Goal: Check status: Check status

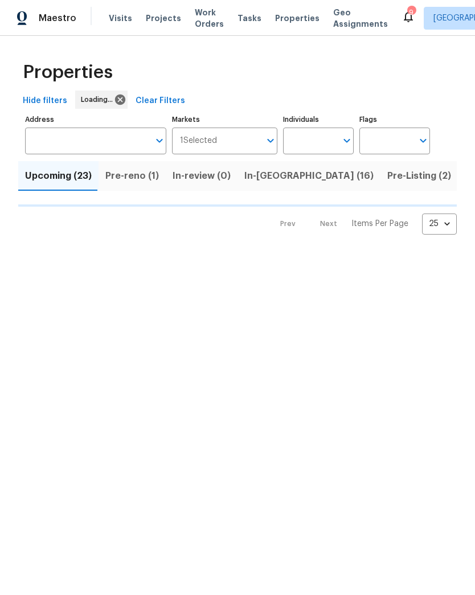
click at [118, 141] on input "Address" at bounding box center [87, 141] width 124 height 27
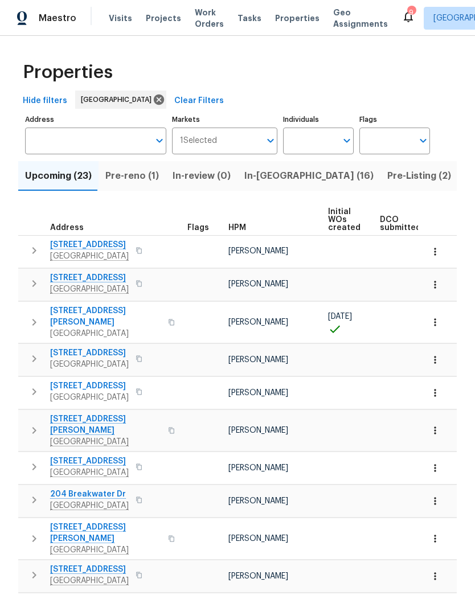
click at [111, 141] on input "Address" at bounding box center [87, 141] width 124 height 27
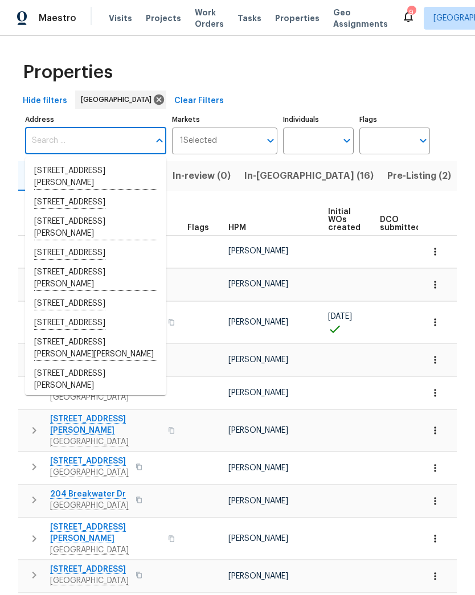
paste input "1"
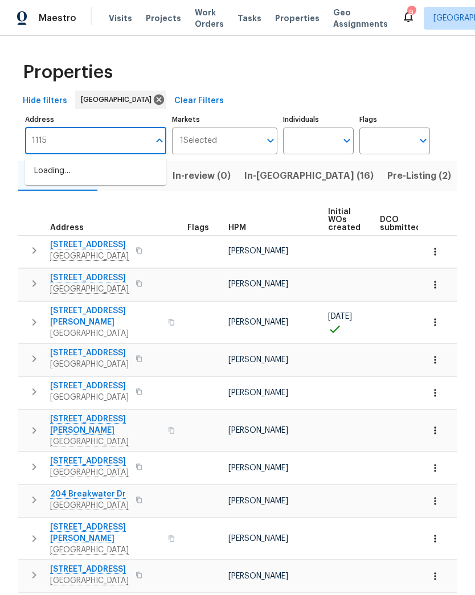
type input "1115"
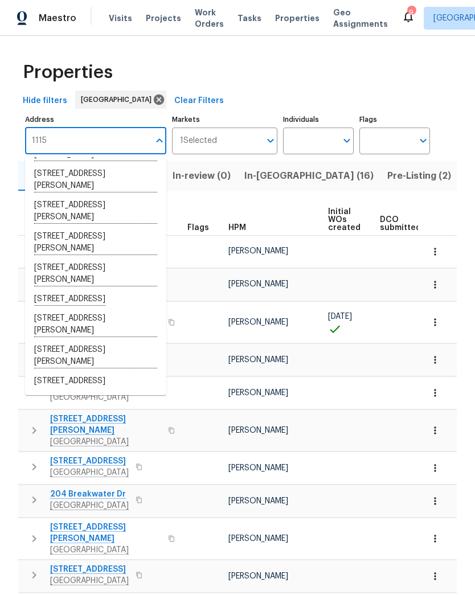
scroll to position [328, 0]
click at [71, 246] on li "[STREET_ADDRESS][PERSON_NAME]" at bounding box center [95, 242] width 141 height 31
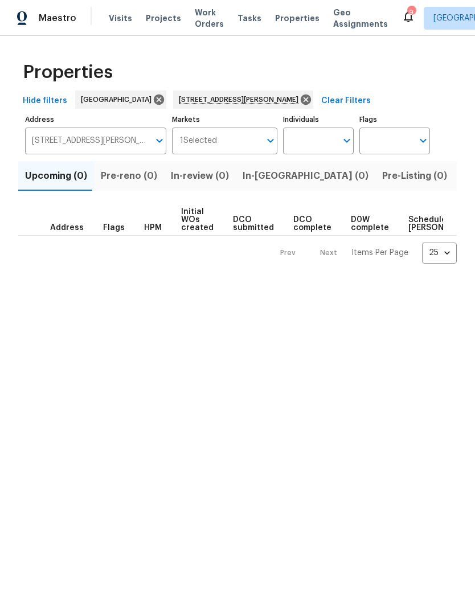
click at [198, 26] on span "Work Orders" at bounding box center [209, 18] width 29 height 23
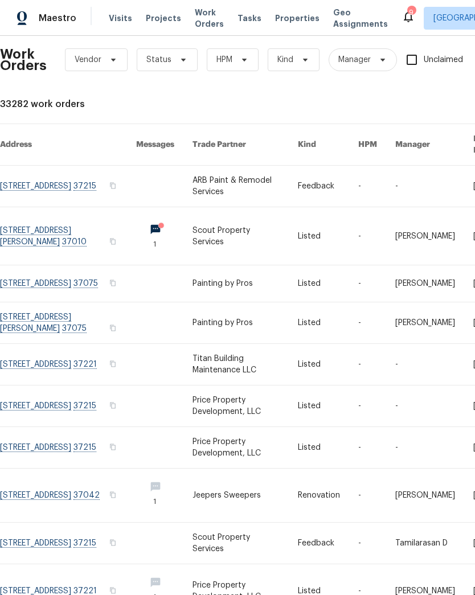
scroll to position [11, 0]
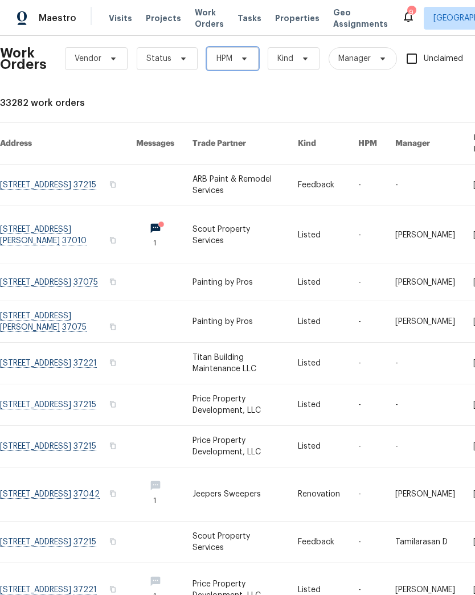
click at [250, 54] on span "HPM" at bounding box center [233, 58] width 52 height 23
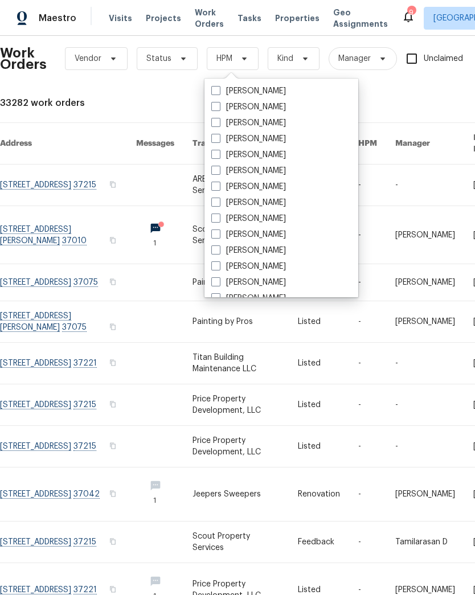
click at [391, 112] on div "Work Orders Vendor Status HPM Kind Manager Unclaimed ​ View Reno Index 33282 wo…" at bounding box center [322, 341] width 644 height 614
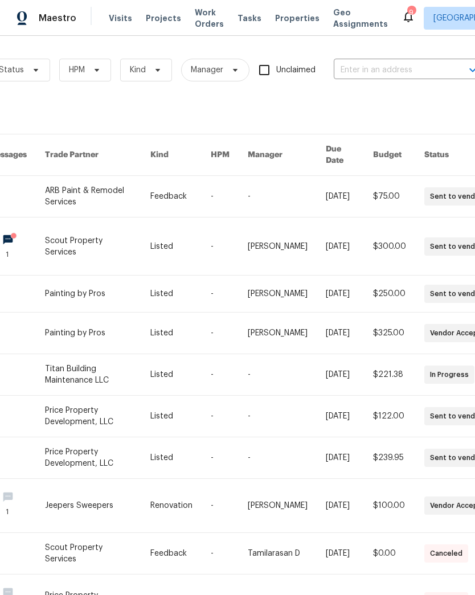
scroll to position [0, 155]
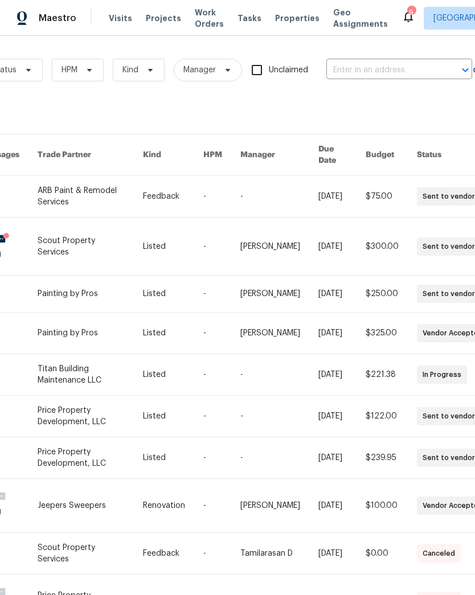
click at [374, 70] on input "text" at bounding box center [383, 71] width 114 height 18
type input "1115"
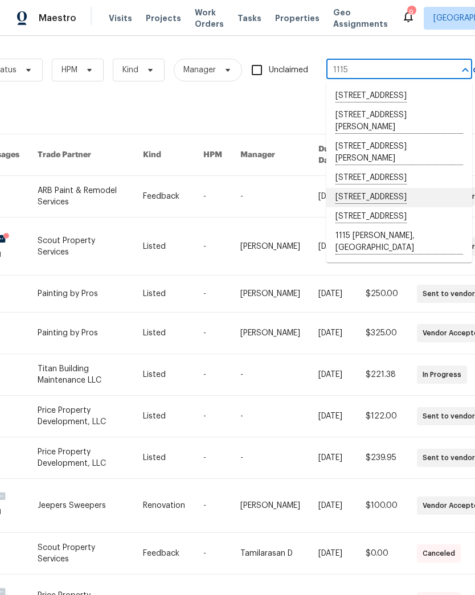
click at [398, 207] on li "[STREET_ADDRESS]" at bounding box center [399, 197] width 146 height 19
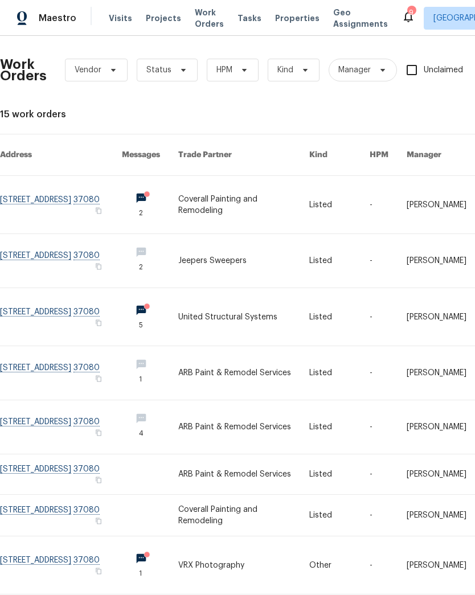
scroll to position [1, 0]
click at [88, 186] on link at bounding box center [61, 204] width 122 height 58
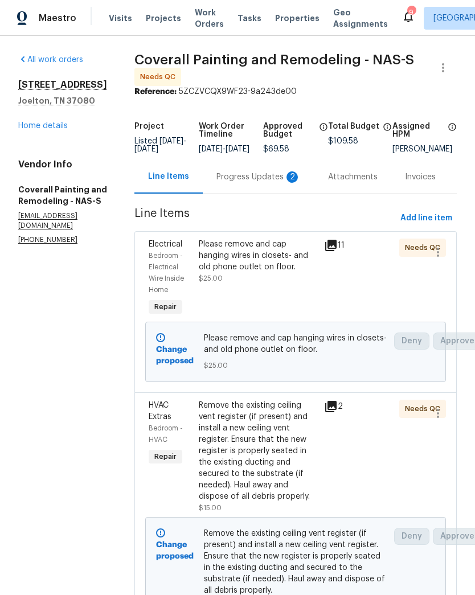
click at [289, 177] on div "Progress Updates 2" at bounding box center [259, 177] width 84 height 11
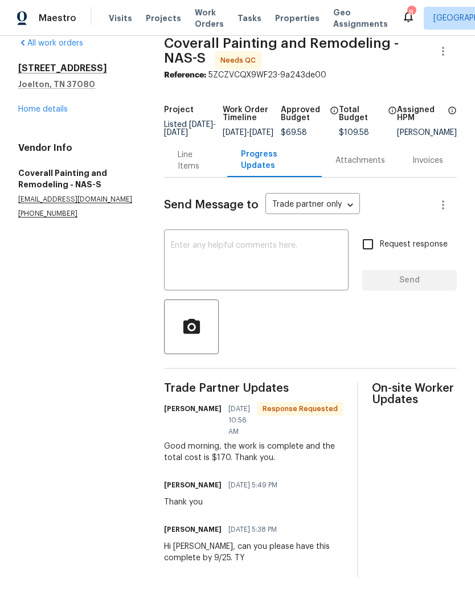
scroll to position [16, 0]
click at [213, 168] on div "Line Items" at bounding box center [196, 161] width 36 height 23
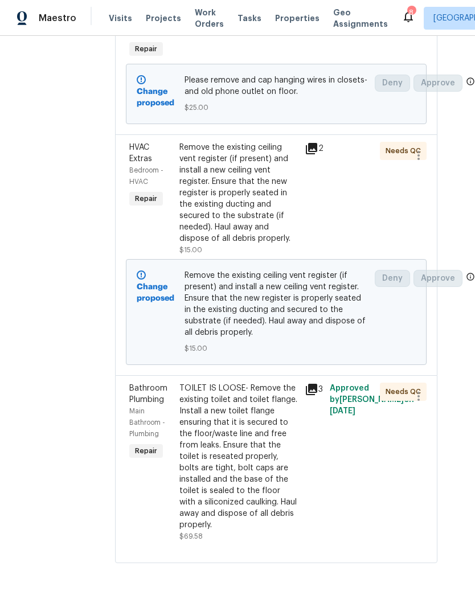
scroll to position [349, 25]
click at [425, 189] on div "HVAC Extras Bedroom - HVAC Repair Remove the existing ceiling vent register (if…" at bounding box center [276, 254] width 323 height 241
click at [319, 383] on icon at bounding box center [312, 390] width 14 height 14
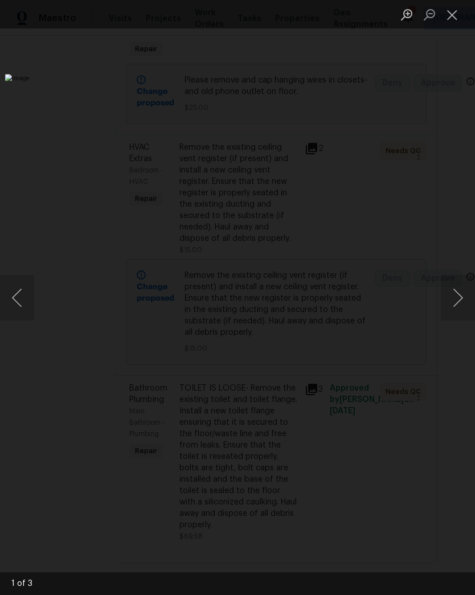
click at [465, 303] on button "Next image" at bounding box center [458, 298] width 34 height 46
click at [463, 307] on button "Next image" at bounding box center [458, 298] width 34 height 46
click at [463, 306] on button "Next image" at bounding box center [458, 298] width 34 height 46
click at [462, 309] on button "Next image" at bounding box center [458, 298] width 34 height 46
click at [463, 310] on button "Next image" at bounding box center [458, 298] width 34 height 46
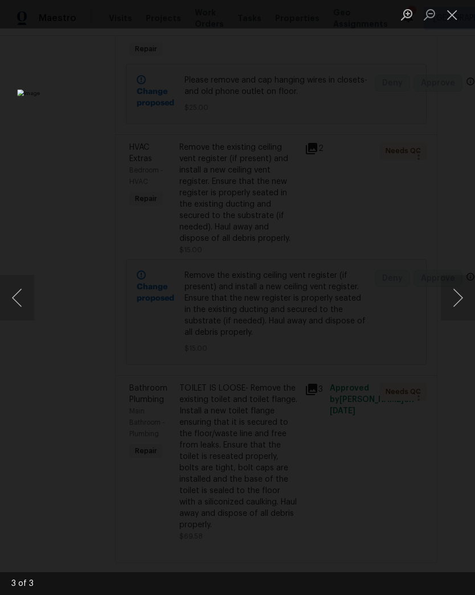
click at [451, 24] on button "Close lightbox" at bounding box center [452, 15] width 23 height 20
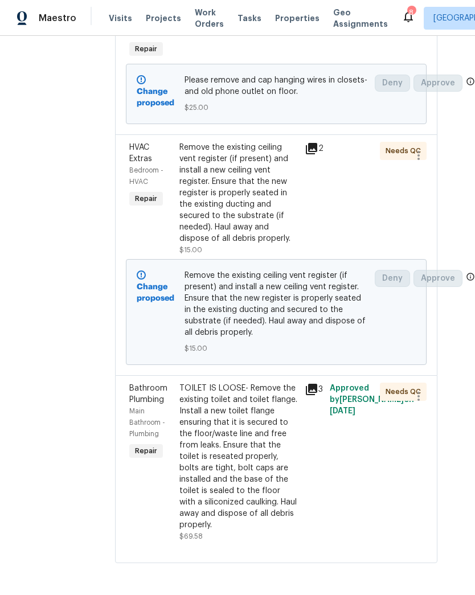
click at [317, 143] on icon at bounding box center [311, 148] width 11 height 11
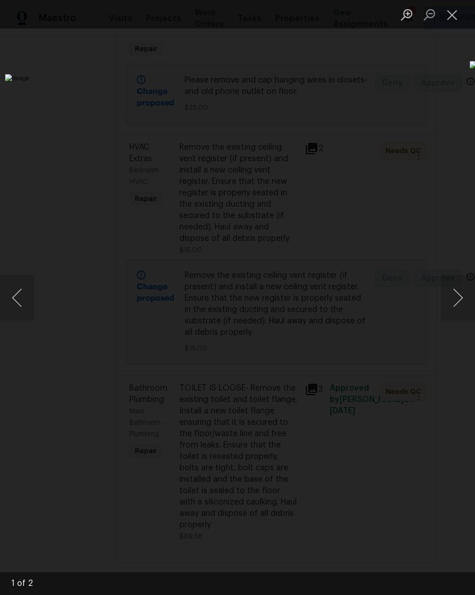
click at [463, 300] on button "Next image" at bounding box center [458, 298] width 34 height 46
click at [463, 296] on button "Next image" at bounding box center [458, 298] width 34 height 46
click at [450, 13] on button "Close lightbox" at bounding box center [452, 15] width 23 height 20
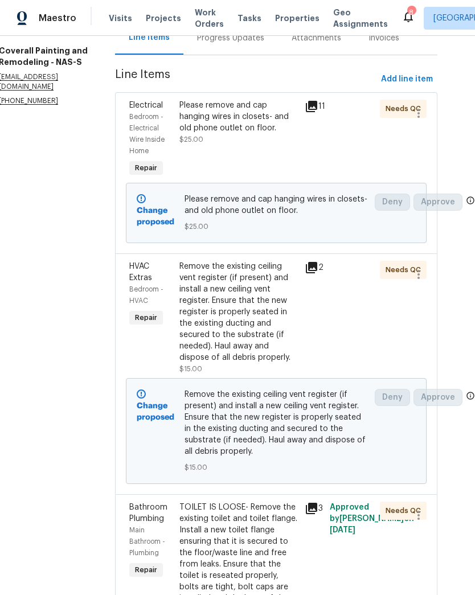
scroll to position [137, 25]
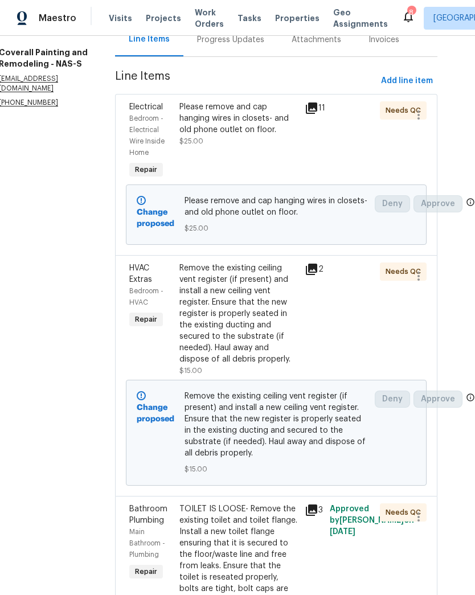
click at [317, 114] on icon at bounding box center [311, 108] width 11 height 11
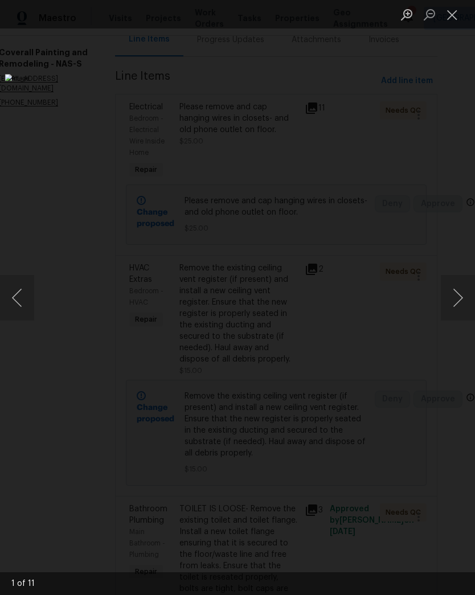
click at [463, 296] on button "Next image" at bounding box center [458, 298] width 34 height 46
click at [462, 297] on button "Next image" at bounding box center [458, 298] width 34 height 46
click at [463, 301] on button "Next image" at bounding box center [458, 298] width 34 height 46
click at [462, 303] on button "Next image" at bounding box center [458, 298] width 34 height 46
click at [463, 307] on button "Next image" at bounding box center [458, 298] width 34 height 46
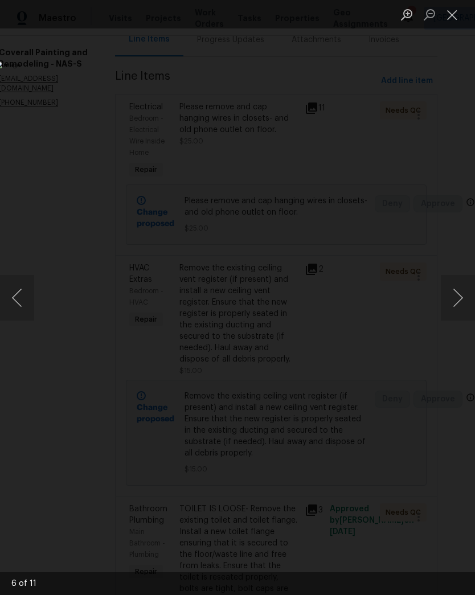
click at [463, 308] on button "Next image" at bounding box center [458, 298] width 34 height 46
click at [463, 309] on button "Next image" at bounding box center [458, 298] width 34 height 46
click at [462, 307] on button "Next image" at bounding box center [458, 298] width 34 height 46
click at [454, 10] on button "Close lightbox" at bounding box center [452, 15] width 23 height 20
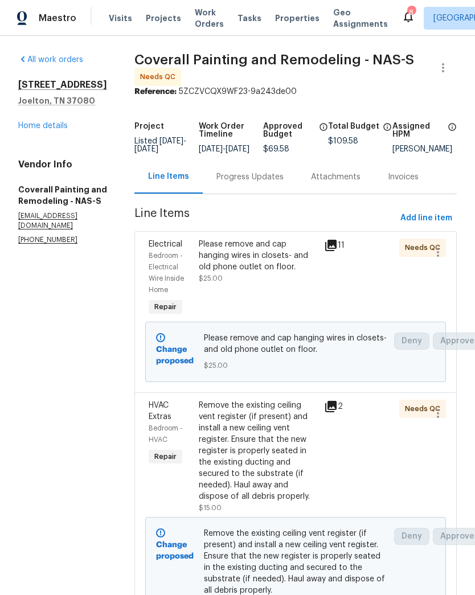
scroll to position [0, 0]
click at [283, 183] on div "Progress Updates" at bounding box center [250, 177] width 67 height 11
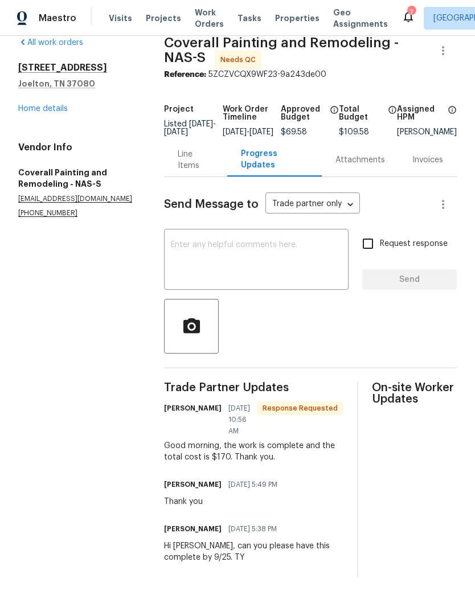
scroll to position [16, 0]
